Goal: Navigation & Orientation: Find specific page/section

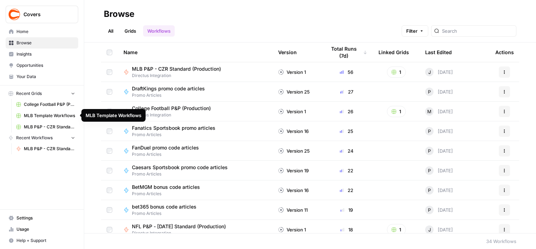
click at [58, 112] on span "MLB Template Workflows" at bounding box center [49, 115] width 51 height 6
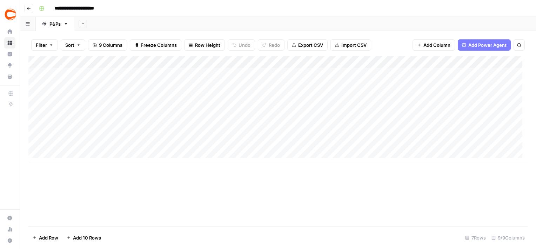
click at [459, 95] on div "Add Column" at bounding box center [277, 109] width 499 height 107
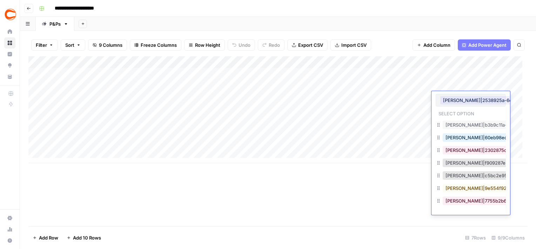
scroll to position [0, 62]
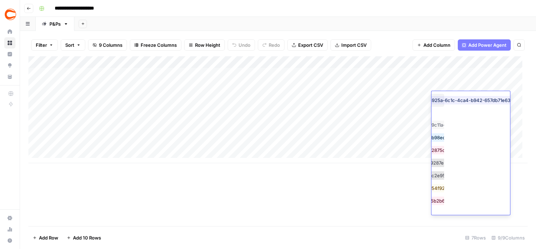
click at [370, 204] on div "Add Column" at bounding box center [277, 141] width 499 height 170
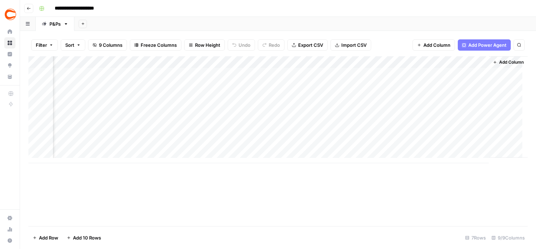
scroll to position [0, 0]
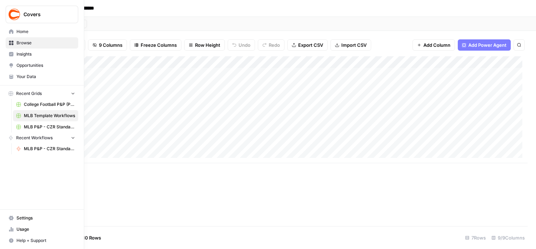
click at [14, 34] on link "Home" at bounding box center [42, 31] width 73 height 11
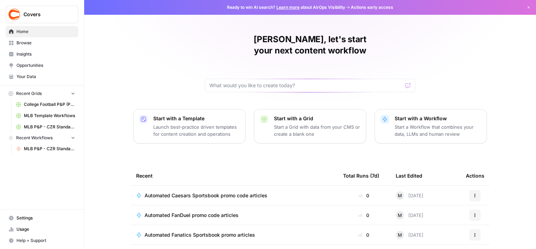
click at [41, 100] on link "College Football P&P (Production) Grid" at bounding box center [45, 104] width 65 height 11
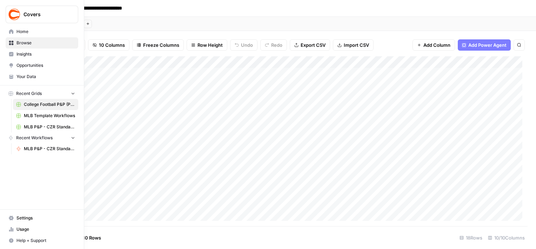
click at [40, 119] on link "MLB Template Workflows" at bounding box center [45, 115] width 65 height 11
click at [34, 127] on span "MLB P&P - CZR Standard (Production) Grid" at bounding box center [49, 127] width 51 height 6
click at [39, 40] on span "Browse" at bounding box center [45, 43] width 59 height 6
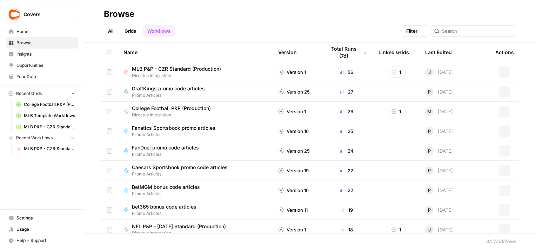
click at [34, 35] on link "Home" at bounding box center [42, 31] width 73 height 11
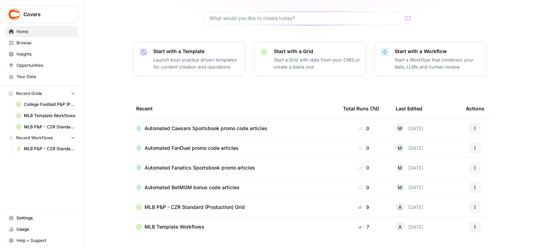
scroll to position [74, 0]
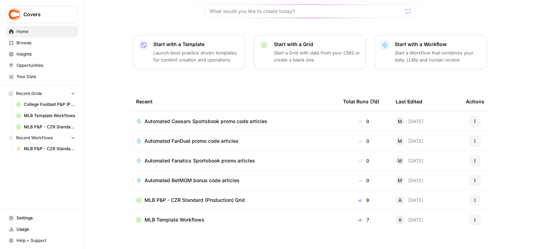
click at [171, 216] on span "MLB Template Workflows" at bounding box center [175, 219] width 60 height 7
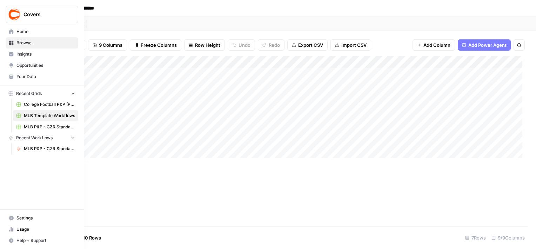
click at [8, 36] on link "Home" at bounding box center [42, 31] width 73 height 11
